Goal: Task Accomplishment & Management: Manage account settings

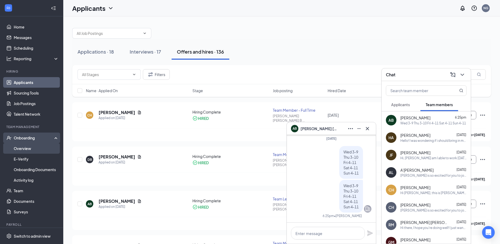
click at [31, 150] on link "Overview" at bounding box center [36, 148] width 45 height 11
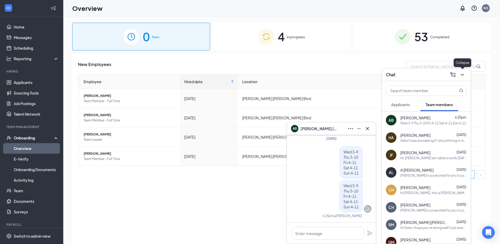
click at [463, 74] on icon "ChevronDown" at bounding box center [462, 74] width 6 height 6
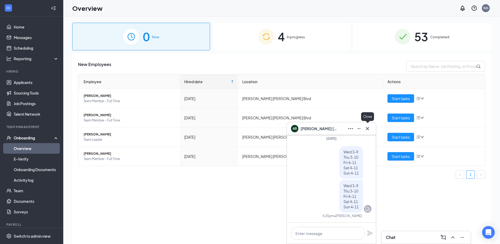
click at [367, 130] on icon "Cross" at bounding box center [367, 128] width 6 height 6
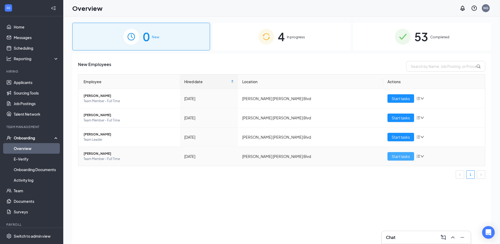
click at [397, 153] on span "Start tasks" at bounding box center [401, 156] width 18 height 6
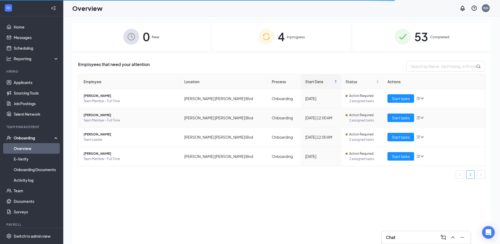
click at [107, 115] on span "[PERSON_NAME]" at bounding box center [130, 114] width 92 height 5
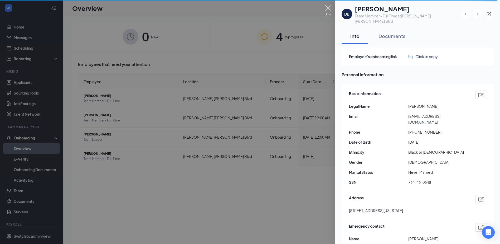
click at [326, 9] on img at bounding box center [328, 10] width 7 height 10
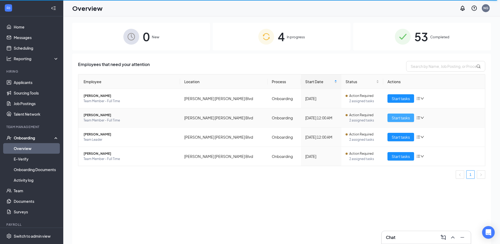
click at [395, 116] on span "Start tasks" at bounding box center [401, 118] width 18 height 6
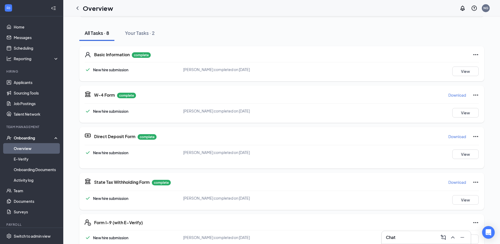
scroll to position [53, 0]
click at [474, 54] on icon "Ellipses" at bounding box center [476, 54] width 6 height 6
click at [480, 65] on span "Restart" at bounding box center [484, 64] width 13 height 5
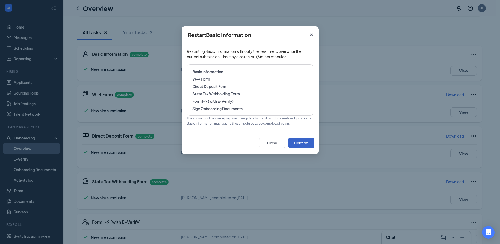
click at [305, 142] on button "Confirm" at bounding box center [301, 142] width 26 height 11
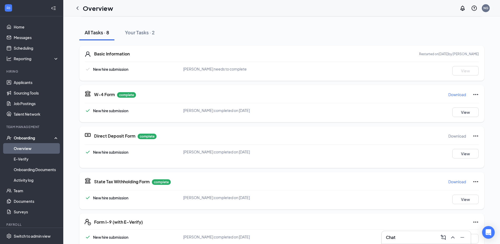
click at [473, 94] on icon "Ellipses" at bounding box center [476, 94] width 6 height 6
click at [479, 105] on span "Restart" at bounding box center [484, 105] width 13 height 5
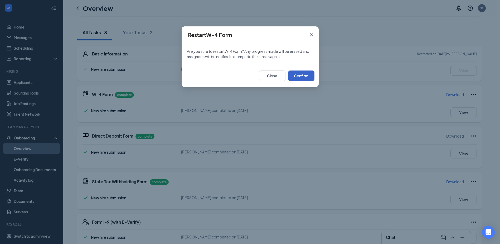
click at [304, 71] on button "Confirm" at bounding box center [301, 75] width 26 height 11
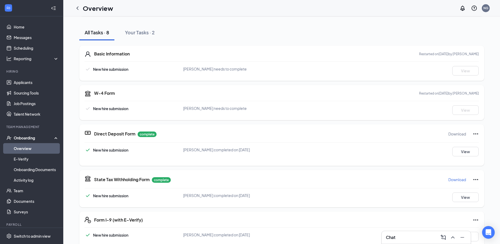
click at [474, 133] on icon "Ellipses" at bounding box center [476, 134] width 6 height 6
click at [486, 148] on button "Restart" at bounding box center [484, 144] width 21 height 8
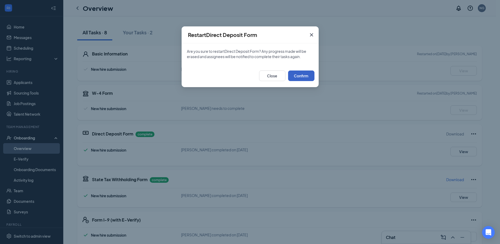
click at [308, 75] on button "Confirm" at bounding box center [301, 75] width 26 height 11
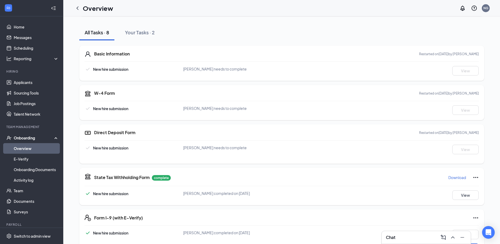
click at [475, 176] on icon "Ellipses" at bounding box center [476, 177] width 6 height 6
click at [479, 184] on button "Restart" at bounding box center [484, 188] width 21 height 8
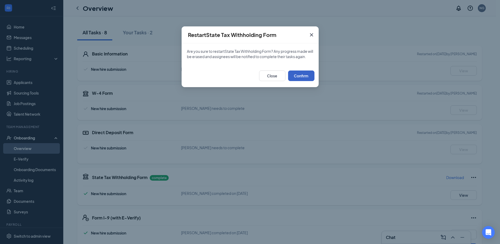
click at [303, 79] on button "Confirm" at bounding box center [301, 75] width 26 height 11
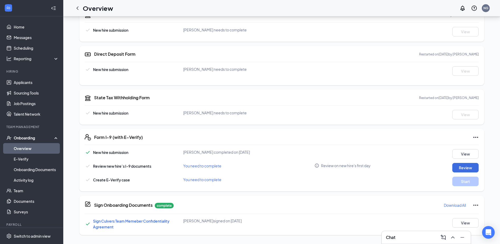
scroll to position [105, 0]
click at [474, 137] on icon "Ellipses" at bounding box center [476, 136] width 5 height 1
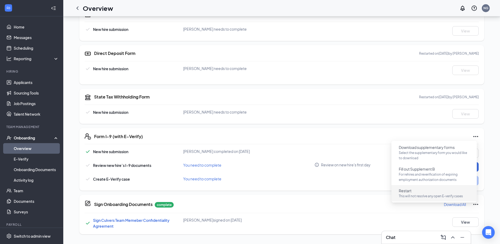
click at [448, 193] on button "Restart This will not resolve any open E-verify cases" at bounding box center [434, 193] width 79 height 14
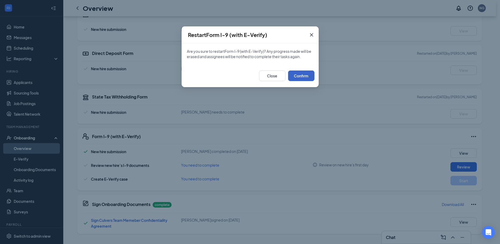
click at [306, 76] on button "Confirm" at bounding box center [301, 75] width 26 height 11
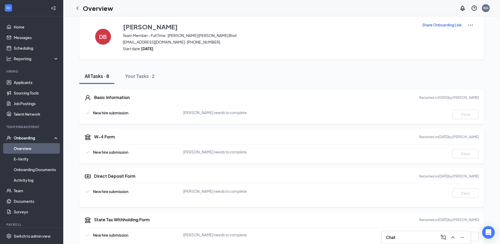
scroll to position [0, 0]
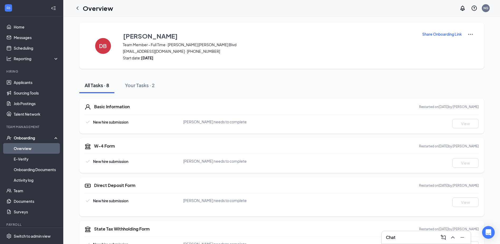
drag, startPoint x: 79, startPoint y: 9, endPoint x: 82, endPoint y: 9, distance: 2.9
click at [79, 9] on icon "ChevronLeft" at bounding box center [77, 8] width 6 height 6
